Goal: Task Accomplishment & Management: Manage account settings

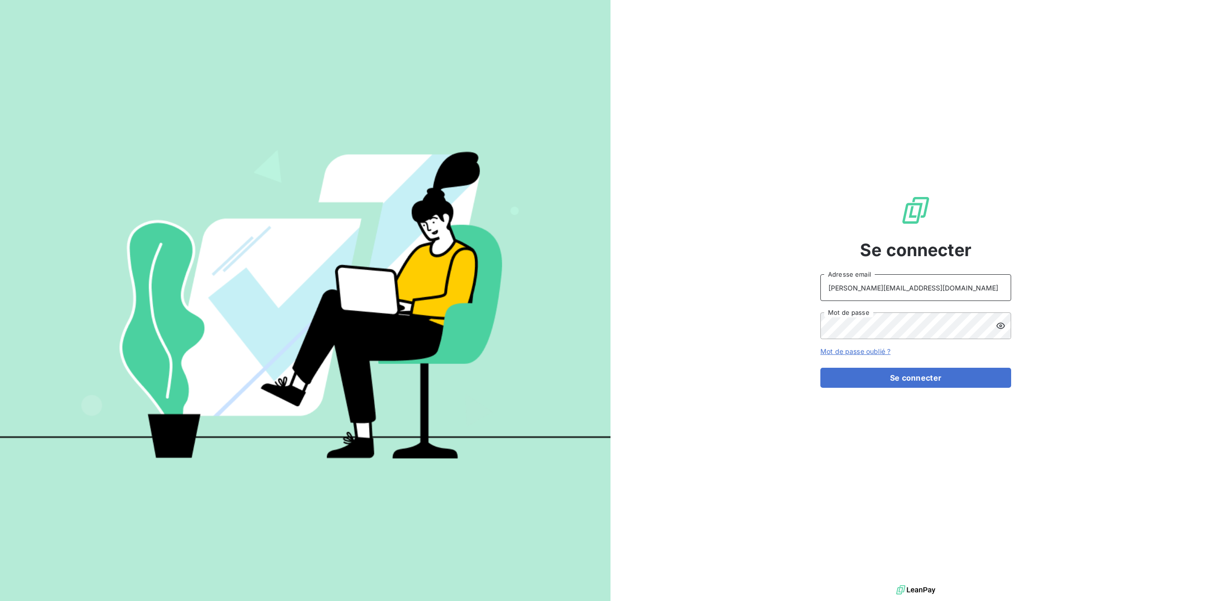
drag, startPoint x: 895, startPoint y: 285, endPoint x: 752, endPoint y: 286, distance: 143.1
click at [752, 286] on div "Se connecter [PERSON_NAME][EMAIL_ADDRESS][DOMAIN_NAME] Adresse email Mot de pas…" at bounding box center [916, 291] width 611 height 583
type input "admin@VECVITRY"
click at [735, 305] on div "Se connecter admin@VECVITRY Adresse email Mot de passe Mot de passe oublié ? Se…" at bounding box center [916, 291] width 611 height 583
click at [821, 368] on button "Se connecter" at bounding box center [916, 378] width 191 height 20
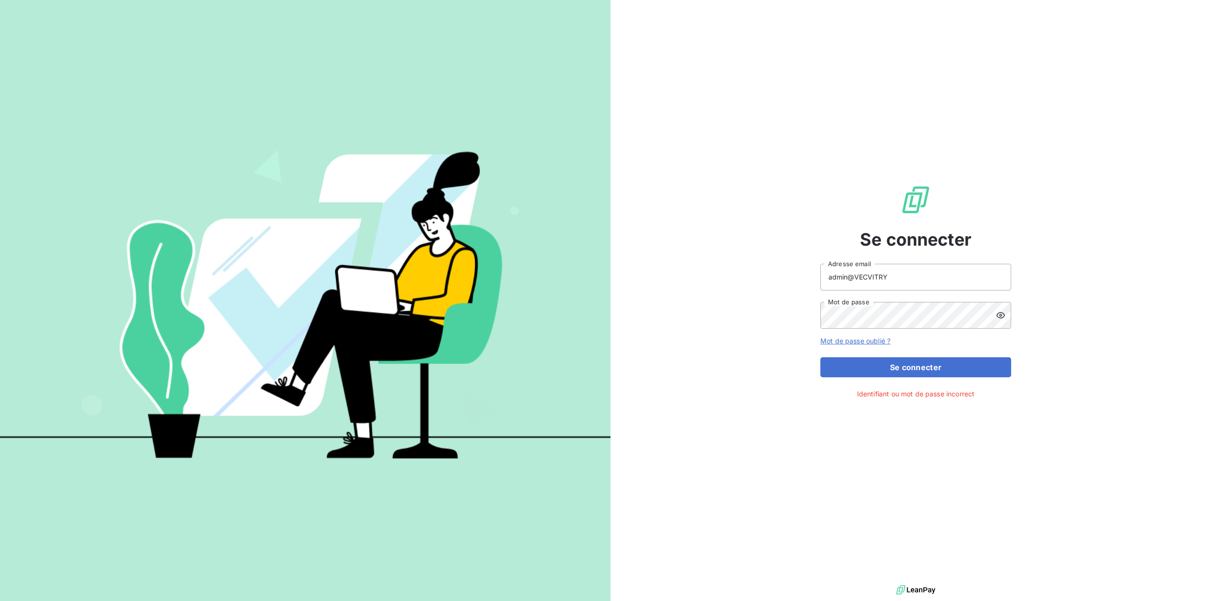
click at [1005, 317] on icon at bounding box center [1001, 316] width 10 height 10
click at [821, 357] on button "Se connecter" at bounding box center [916, 367] width 191 height 20
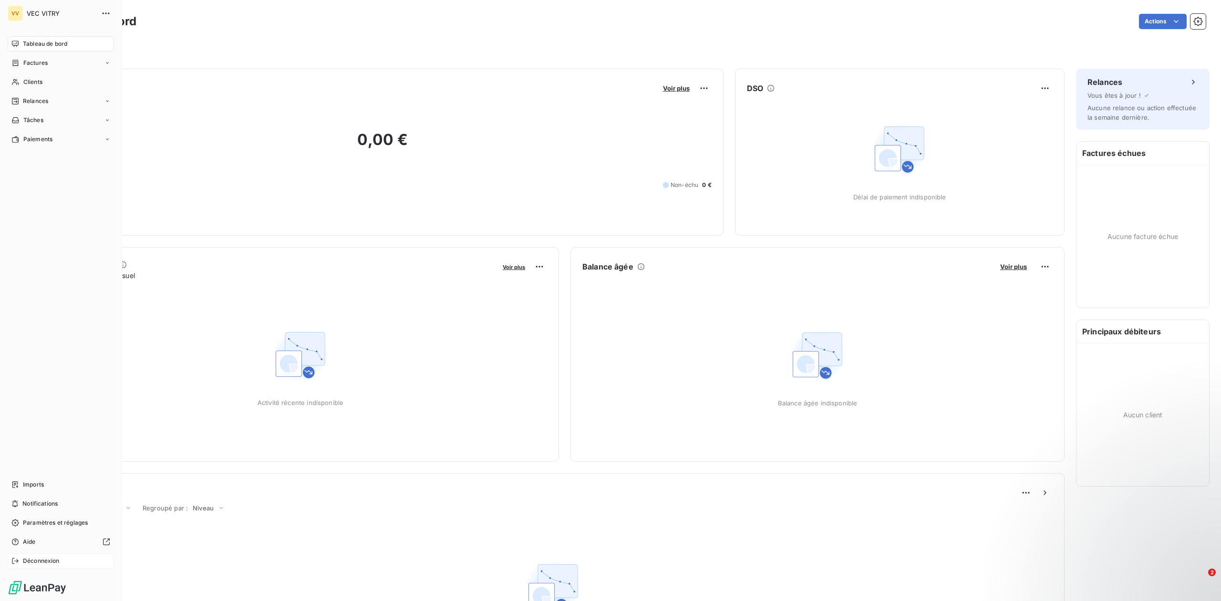
click at [15, 558] on icon at bounding box center [15, 561] width 8 height 8
